Goal: Task Accomplishment & Management: Manage account settings

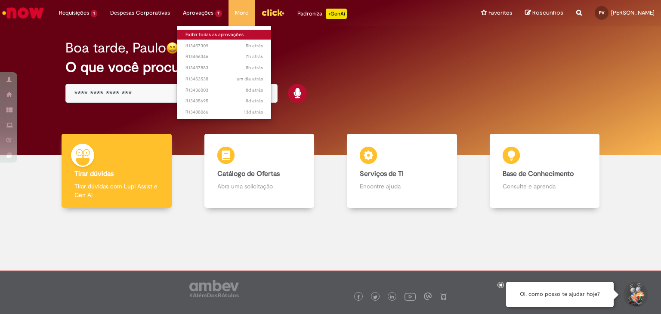
click at [203, 37] on link "Exibir todas as aprovações" at bounding box center [224, 34] width 95 height 9
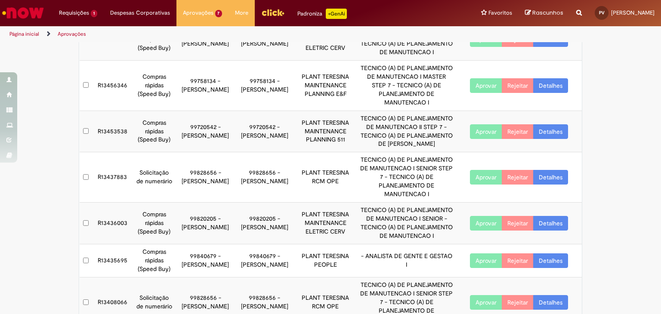
scroll to position [97, 0]
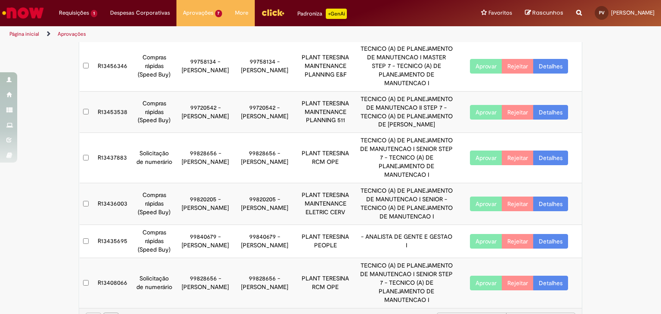
click at [480, 276] on button "Aprovar" at bounding box center [486, 283] width 32 height 15
click at [109, 314] on icon at bounding box center [111, 320] width 4 height 6
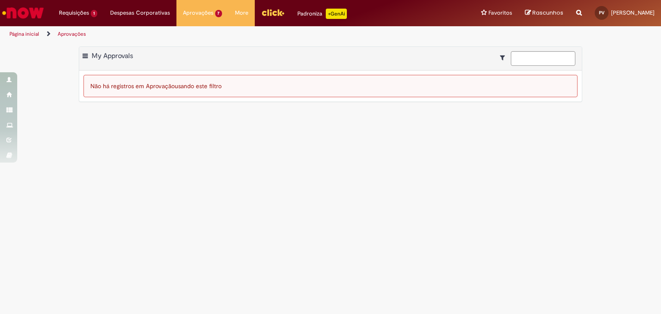
scroll to position [0, 0]
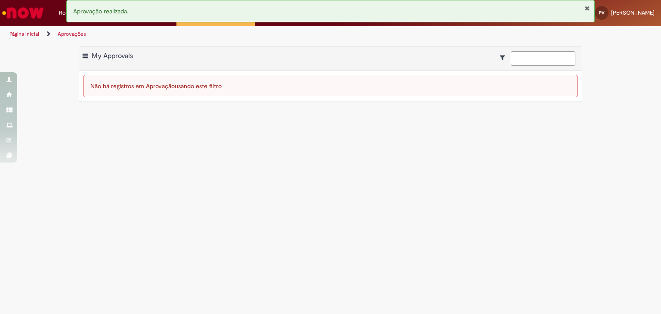
click at [586, 9] on button "Fechar Notificação" at bounding box center [588, 8] width 6 height 7
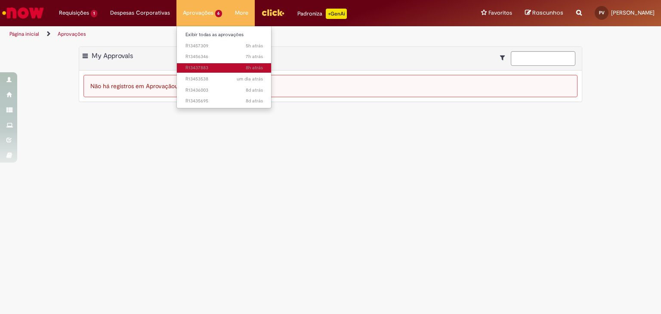
click at [215, 70] on span "8h atrás 8 horas atrás R13437883" at bounding box center [225, 68] width 78 height 7
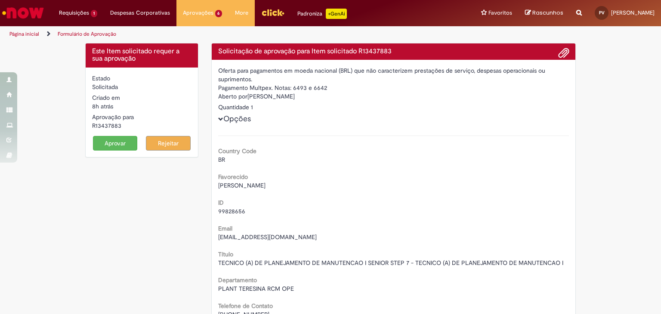
click at [118, 140] on button "Aprovar" at bounding box center [115, 143] width 45 height 15
